Goal: Transaction & Acquisition: Purchase product/service

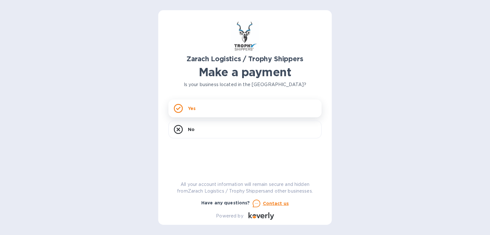
click at [190, 107] on p "Yes" at bounding box center [192, 108] width 8 height 6
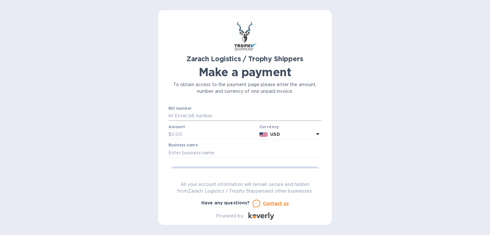
click at [190, 114] on input "text" at bounding box center [248, 116] width 148 height 10
type input "B00174050"
click at [197, 133] on input "text" at bounding box center [214, 135] width 86 height 10
type input "1,193"
click at [272, 153] on input "text" at bounding box center [245, 153] width 153 height 10
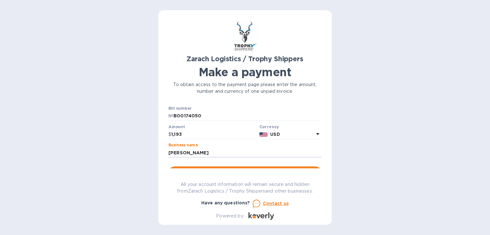
type input "[PERSON_NAME]"
click at [268, 167] on button "Go to payment page" at bounding box center [245, 173] width 153 height 13
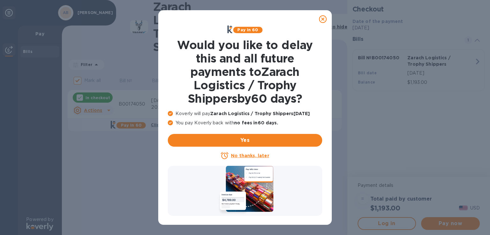
click at [257, 155] on u "No thanks, later" at bounding box center [250, 155] width 38 height 5
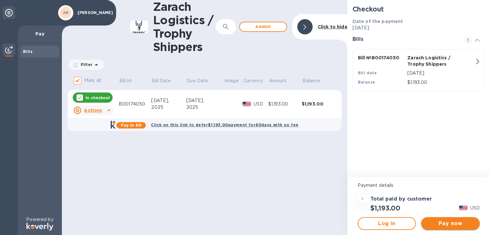
click at [449, 221] on span "Pay now" at bounding box center [450, 224] width 49 height 8
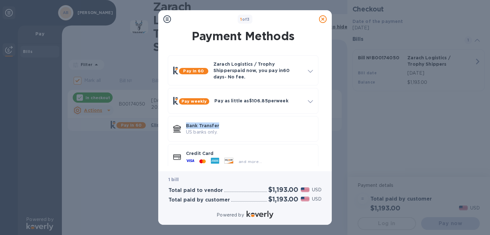
drag, startPoint x: 327, startPoint y: 92, endPoint x: 326, endPoint y: 115, distance: 23.0
click at [326, 115] on div "Payment Methods Pay in 60 Zarach Logistics / Trophy Shippers paid now, you pay …" at bounding box center [245, 99] width 174 height 143
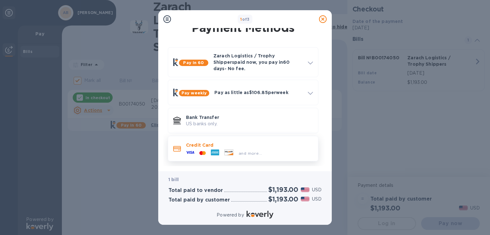
click at [253, 142] on p "Credit Card" at bounding box center [249, 145] width 127 height 6
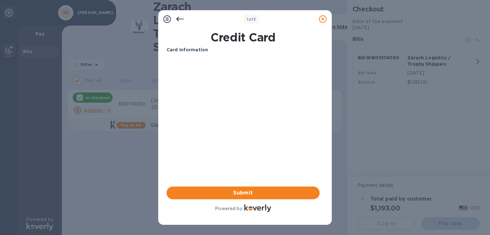
scroll to position [0, 0]
click at [178, 19] on icon at bounding box center [180, 19] width 8 height 8
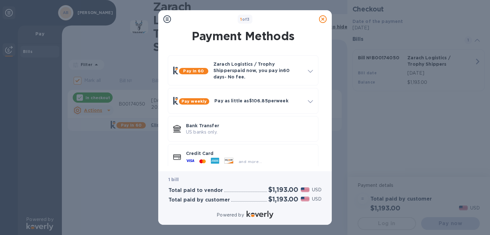
scroll to position [8, 0]
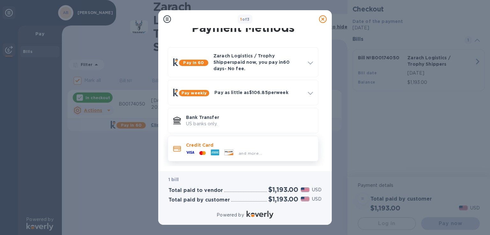
click at [226, 140] on div "Credit Card and more..." at bounding box center [250, 149] width 132 height 19
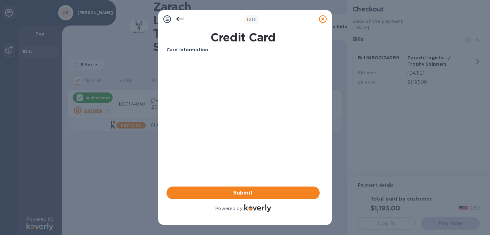
scroll to position [0, 0]
click at [242, 192] on span "Submit" at bounding box center [243, 193] width 143 height 8
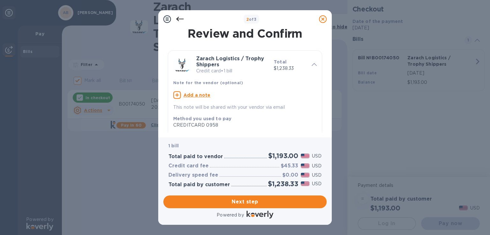
click at [181, 21] on icon at bounding box center [180, 19] width 8 height 8
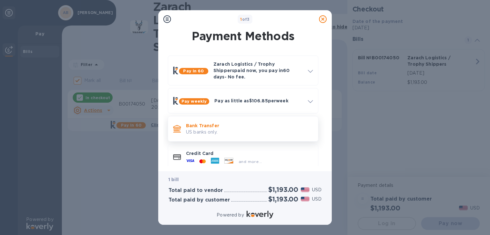
click at [221, 120] on div "Bank Transfer US banks only." at bounding box center [250, 129] width 132 height 18
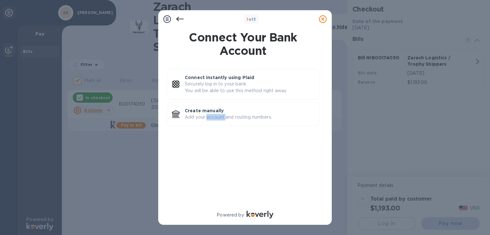
click at [221, 117] on p "Add your account and routing numbers." at bounding box center [250, 117] width 130 height 7
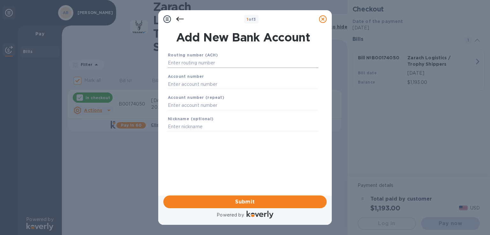
click at [217, 66] on input "text" at bounding box center [243, 63] width 151 height 10
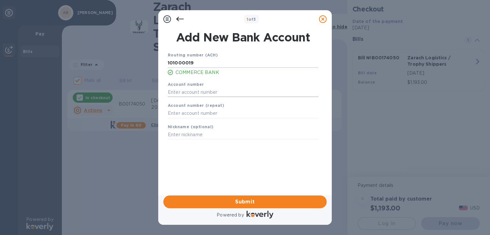
type input "101000019"
click at [214, 89] on input "text" at bounding box center [243, 92] width 151 height 10
type input "145029790"
click at [210, 115] on input "text" at bounding box center [243, 114] width 151 height 10
type input "145029790"
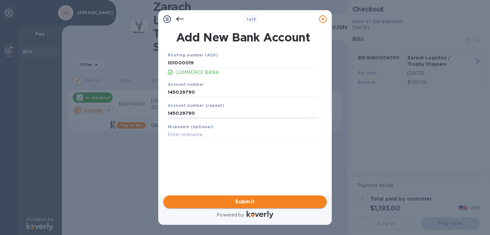
click at [307, 199] on span "Submit" at bounding box center [245, 202] width 153 height 8
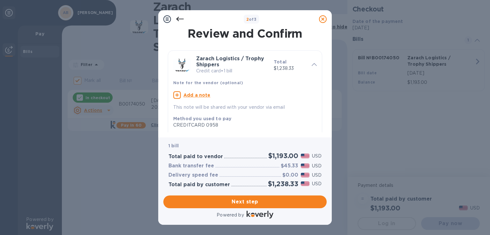
click at [197, 96] on u "Add a note" at bounding box center [197, 95] width 27 height 5
click at [197, 96] on textarea at bounding box center [239, 95] width 133 height 5
type textarea "[PERSON_NAME]"
click at [274, 199] on span "Next step" at bounding box center [245, 202] width 153 height 8
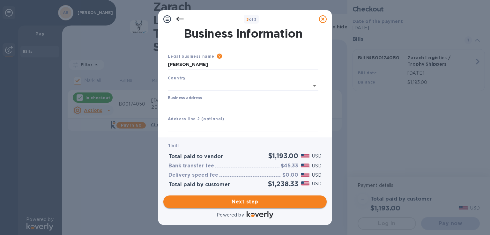
type input "[GEOGRAPHIC_DATA]"
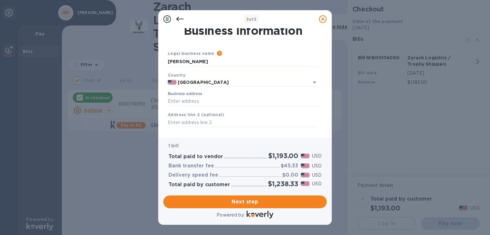
scroll to position [4, 0]
click at [217, 54] on icon at bounding box center [219, 52] width 5 height 5
click at [203, 103] on input "Business address" at bounding box center [243, 101] width 151 height 10
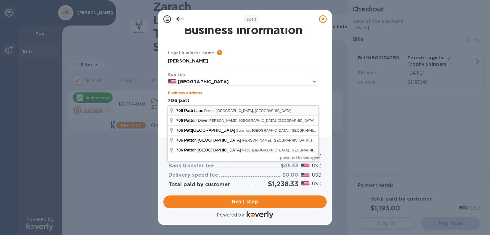
type input "[STREET_ADDRESS][PERSON_NAME]"
type input "Dexter"
type input "MO"
type input "63841"
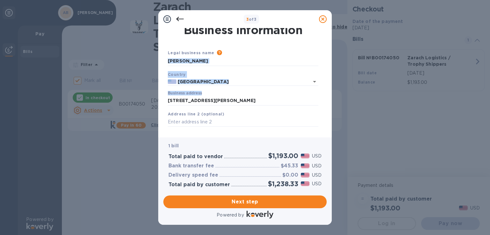
drag, startPoint x: 324, startPoint y: 68, endPoint x: 325, endPoint y: 101, distance: 32.6
click at [325, 101] on div "Business Information Legal business name Please provide the legal name that app…" at bounding box center [244, 80] width 163 height 104
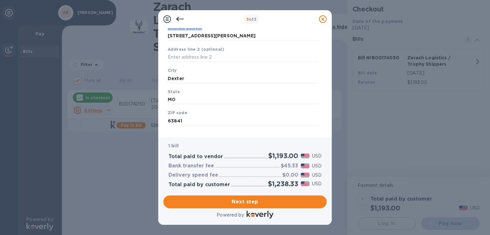
scroll to position [77, 0]
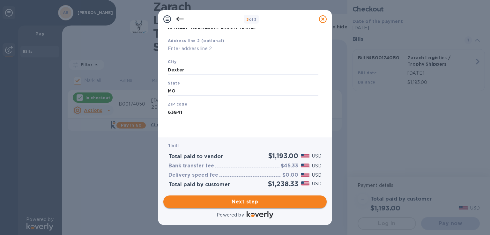
click at [287, 197] on button "Next step" at bounding box center [244, 202] width 163 height 13
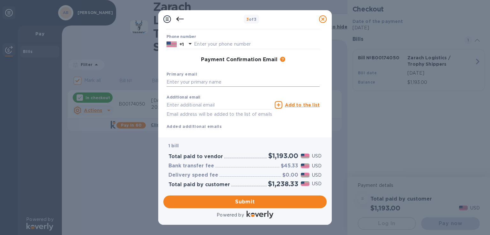
click at [251, 82] on input "text" at bounding box center [243, 83] width 153 height 10
type input "[EMAIL_ADDRESS][DOMAIN_NAME]"
type input "p"
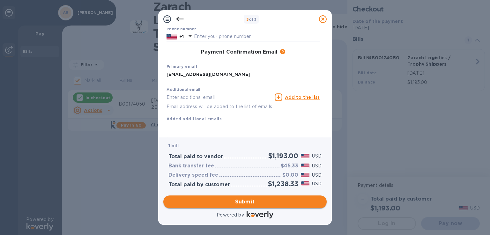
click at [277, 200] on span "Submit" at bounding box center [245, 202] width 153 height 8
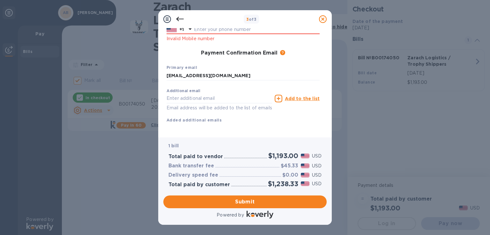
drag, startPoint x: 337, startPoint y: 90, endPoint x: 333, endPoint y: 75, distance: 15.6
click at [335, 75] on div "3 of 3 Payment Contact Information First name First name is a required field La…" at bounding box center [245, 117] width 490 height 235
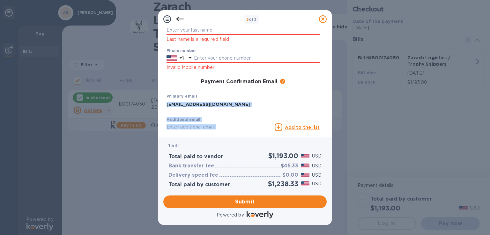
scroll to position [63, 0]
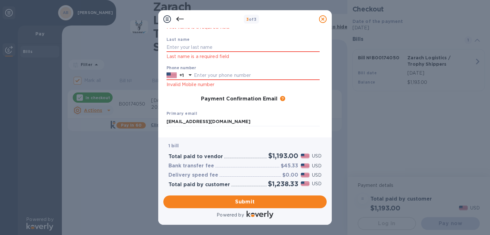
drag, startPoint x: 323, startPoint y: 75, endPoint x: 323, endPoint y: 69, distance: 5.4
click at [323, 69] on div "Payment Contact Information First name First name is a required field Last name…" at bounding box center [244, 80] width 163 height 104
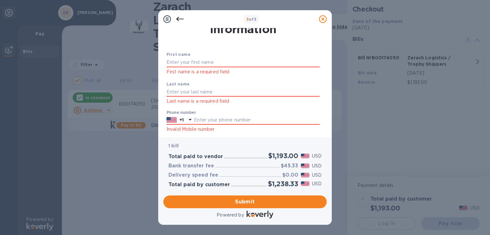
scroll to position [14, 0]
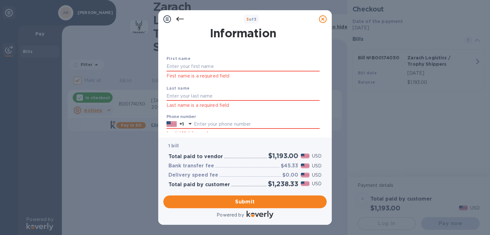
click at [263, 61] on div "First name First name is a required field" at bounding box center [243, 68] width 158 height 30
click at [263, 63] on input "text" at bounding box center [243, 67] width 153 height 10
type input "a"
type input "[PERSON_NAME]"
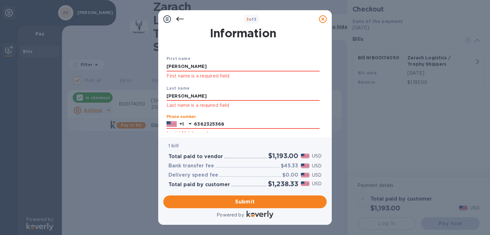
type input "6362325368"
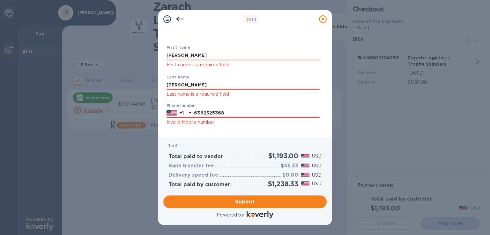
scroll to position [49, 0]
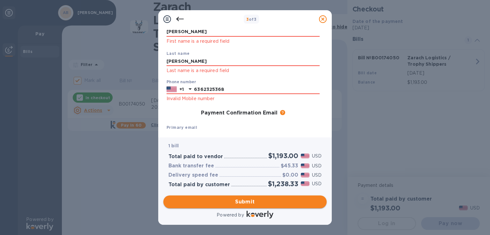
click at [290, 205] on span "Submit" at bounding box center [245, 202] width 153 height 8
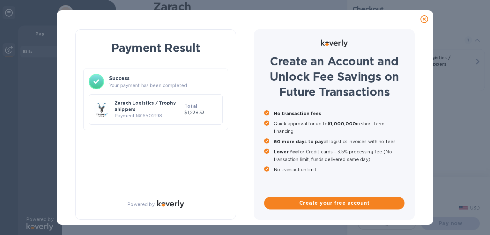
checkbox input "false"
